Goal: Information Seeking & Learning: Check status

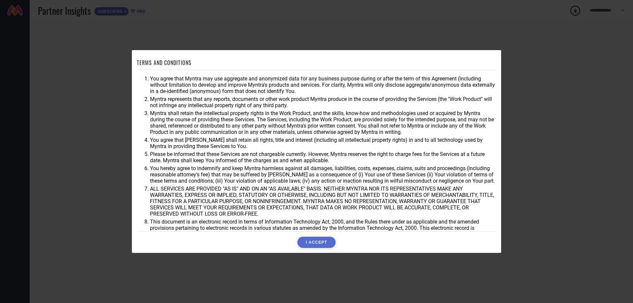
click at [317, 245] on button "I ACCEPT" at bounding box center [316, 242] width 38 height 11
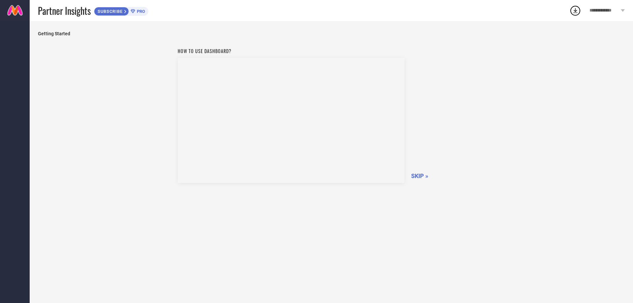
click at [424, 173] on span "SKIP »" at bounding box center [419, 175] width 17 height 7
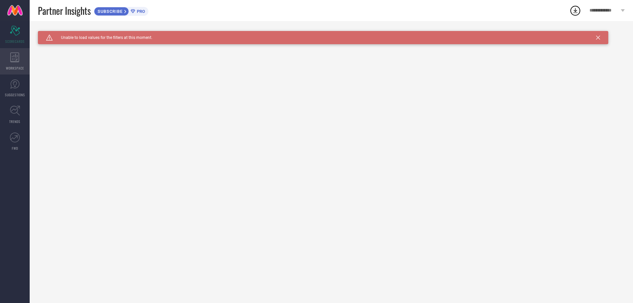
click at [9, 55] on div "WORKSPACE" at bounding box center [15, 61] width 30 height 26
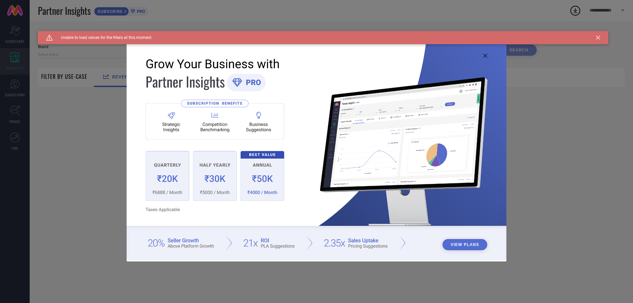
type input "1 STOP FASHION"
type input "All"
click at [484, 57] on icon at bounding box center [485, 56] width 4 height 4
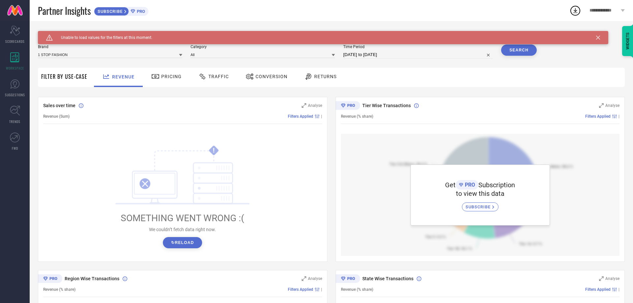
click at [161, 80] on div "Pricing" at bounding box center [167, 76] width 34 height 11
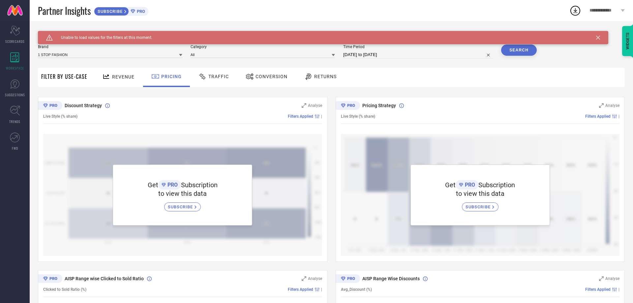
click at [206, 75] on div at bounding box center [203, 76] width 10 height 8
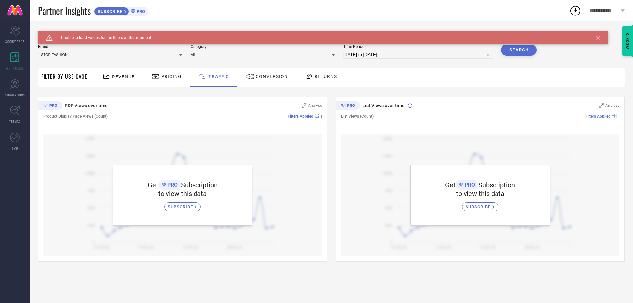
click at [282, 83] on div "Conversion" at bounding box center [267, 77] width 58 height 19
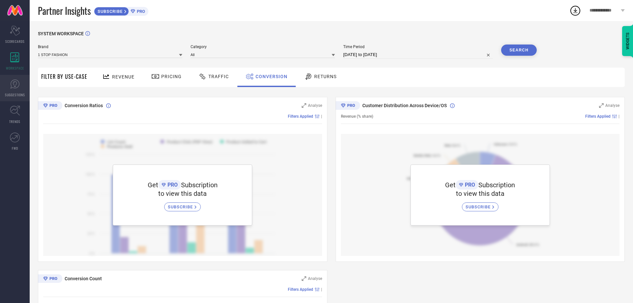
click at [0, 87] on link "SUGGESTIONS" at bounding box center [15, 88] width 30 height 26
